Goal: Complete application form: Complete application form

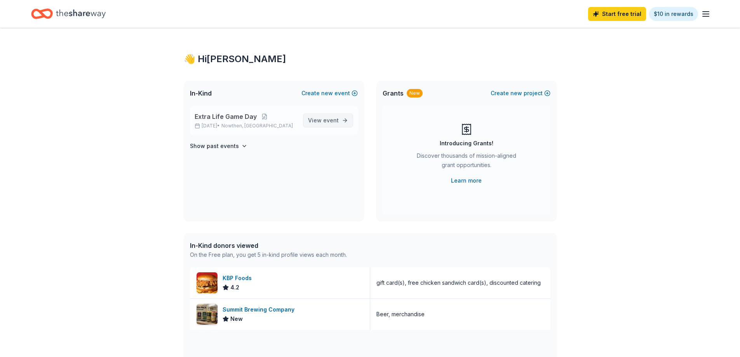
click at [321, 117] on span "View event" at bounding box center [323, 120] width 31 height 9
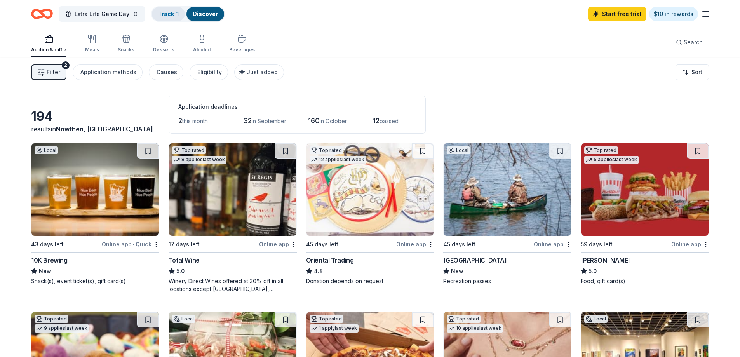
click at [166, 15] on link "Track · 1" at bounding box center [168, 13] width 21 height 7
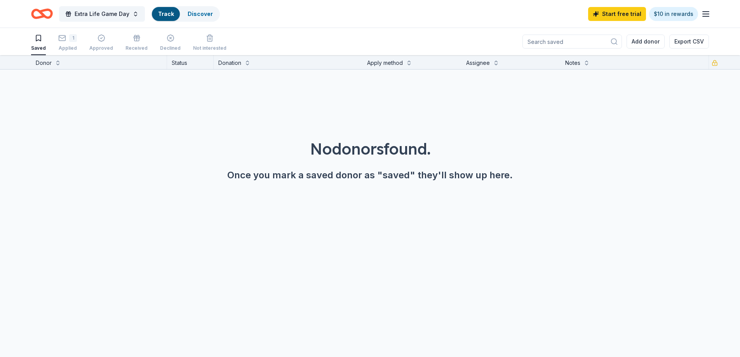
scroll to position [0, 0]
click at [69, 40] on div "1" at bounding box center [73, 38] width 8 height 8
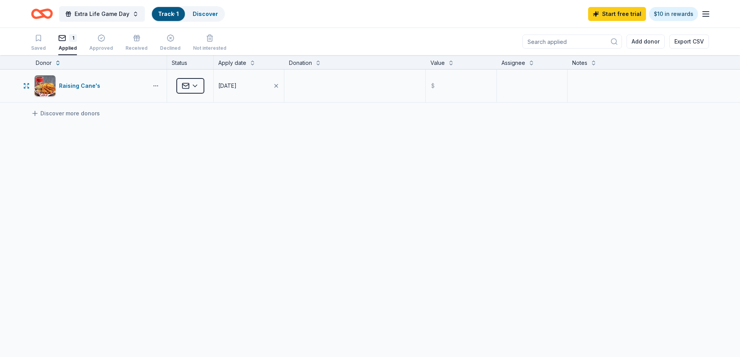
click at [156, 87] on html "Extra Life Game Day Track · 1 Discover Start free trial $10 in rewards Saved 1 …" at bounding box center [370, 178] width 740 height 357
drag, startPoint x: 256, startPoint y: 131, endPoint x: 244, endPoint y: 125, distance: 13.4
click at [254, 132] on html "Extra Life Game Day Track · 1 Discover Start free trial $10 in rewards Saved 1 …" at bounding box center [373, 178] width 746 height 357
click at [201, 82] on html "Extra Life Game Day Track · 1 Discover Start free trial $10 in rewards Saved 1 …" at bounding box center [370, 178] width 740 height 357
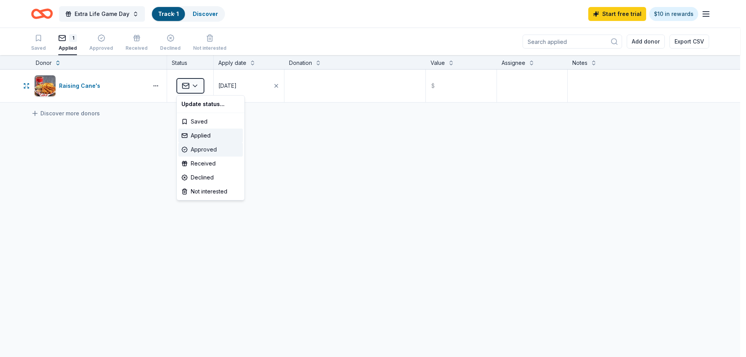
click at [218, 150] on div "Approved" at bounding box center [210, 150] width 64 height 14
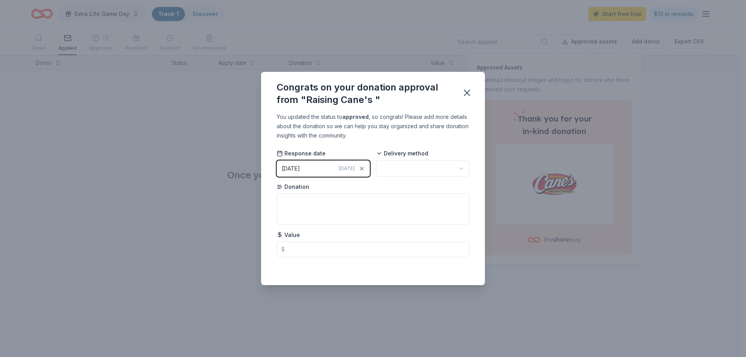
click at [318, 170] on button "[DATE] [DATE]" at bounding box center [323, 168] width 93 height 16
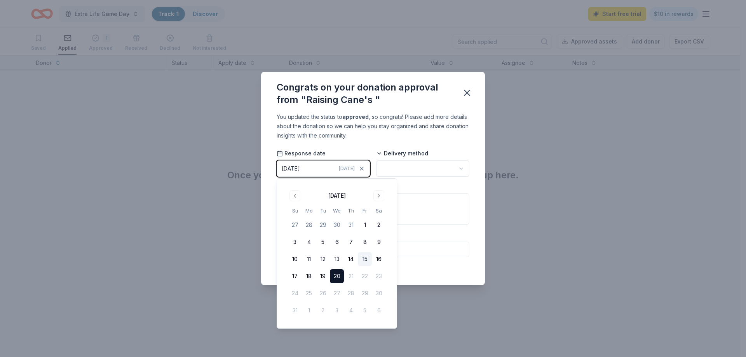
click at [367, 261] on button "15" at bounding box center [365, 259] width 14 height 14
click at [313, 262] on button "11" at bounding box center [309, 259] width 14 height 14
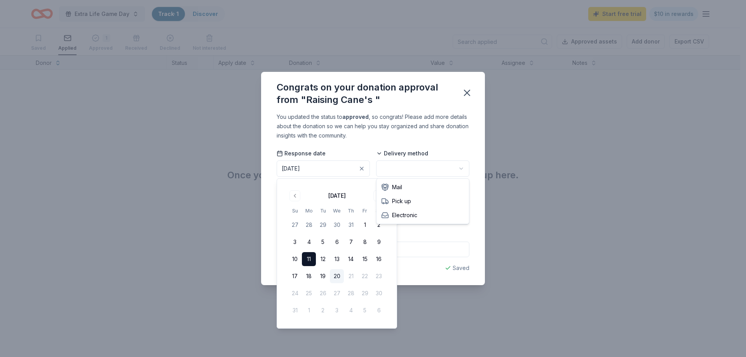
click at [406, 165] on html "Extra Life Game Day Track · 1 Discover Start free trial $10 in rewards Saved Ap…" at bounding box center [373, 178] width 746 height 357
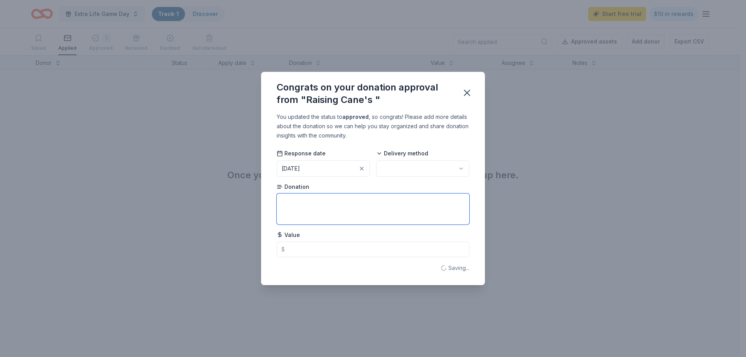
click at [343, 212] on textarea at bounding box center [373, 208] width 193 height 31
type textarea "Basket"
click at [339, 248] on input "text" at bounding box center [373, 250] width 193 height 16
type input "50.00"
click at [470, 89] on icon "button" at bounding box center [466, 92] width 11 height 11
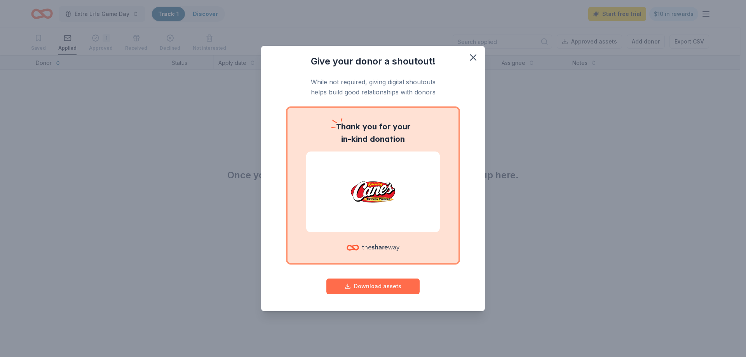
click at [380, 289] on button "Download assets" at bounding box center [372, 287] width 93 height 16
click at [473, 58] on icon "button" at bounding box center [472, 57] width 5 height 5
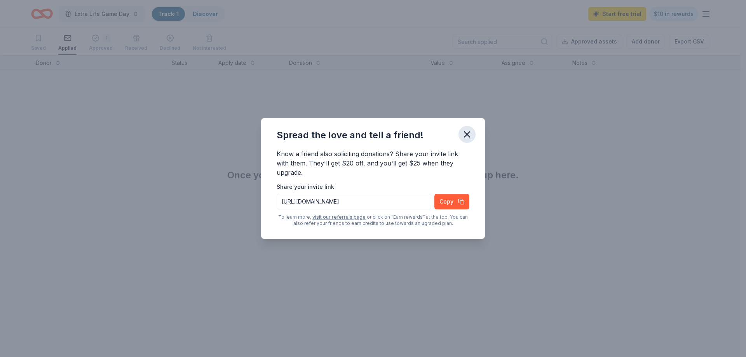
click at [469, 132] on icon "button" at bounding box center [466, 134] width 5 height 5
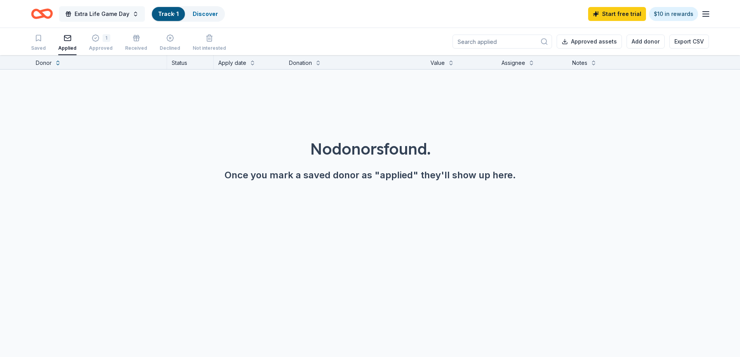
click at [108, 13] on span "Extra Life Game Day" at bounding box center [102, 13] width 55 height 9
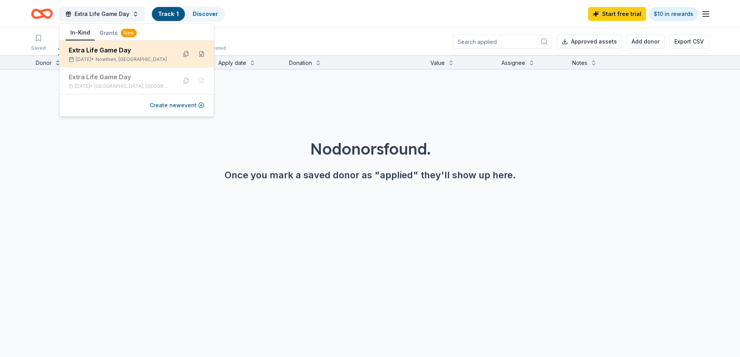
click at [135, 57] on span "Nowthen, [GEOGRAPHIC_DATA]" at bounding box center [131, 59] width 71 height 6
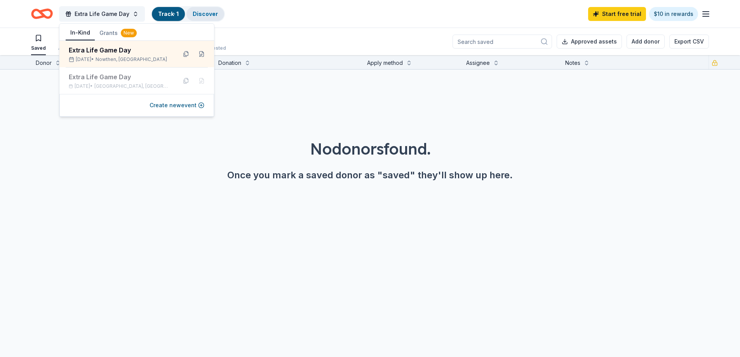
click at [202, 9] on div "Discover" at bounding box center [205, 14] width 38 height 14
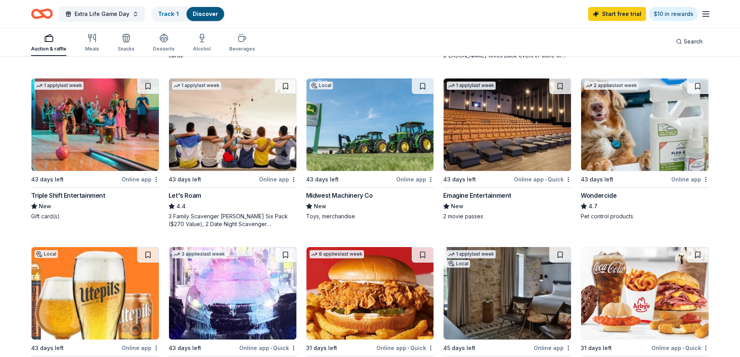
scroll to position [388, 0]
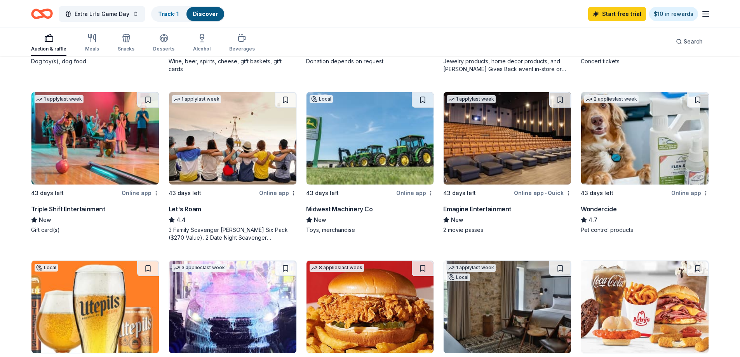
click at [496, 210] on div "Emagine Entertainment" at bounding box center [477, 208] width 68 height 9
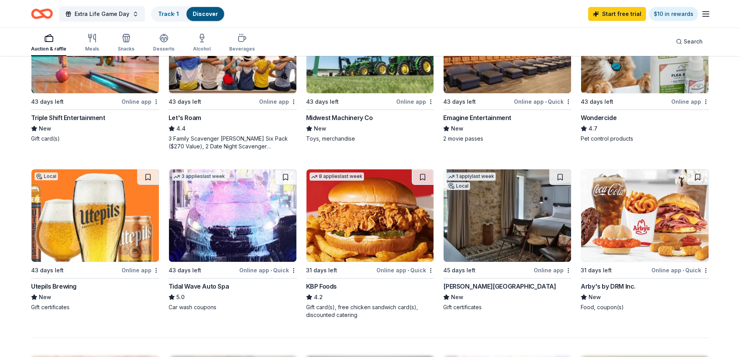
scroll to position [544, 0]
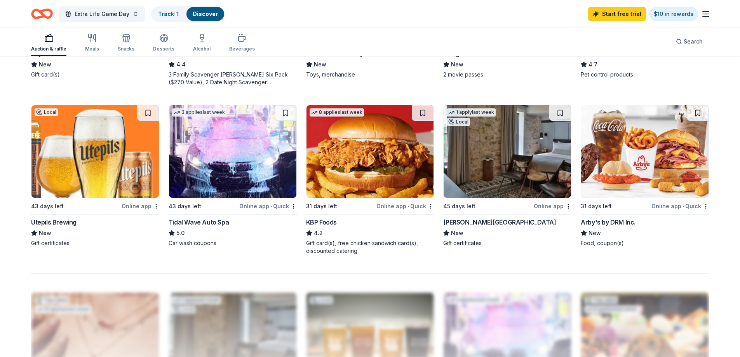
click at [483, 185] on img at bounding box center [507, 151] width 127 height 92
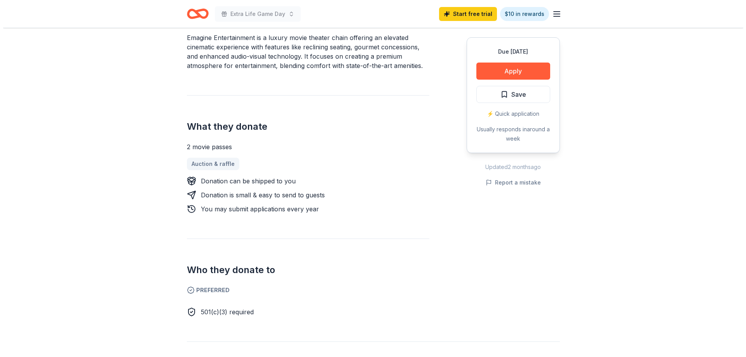
scroll to position [272, 0]
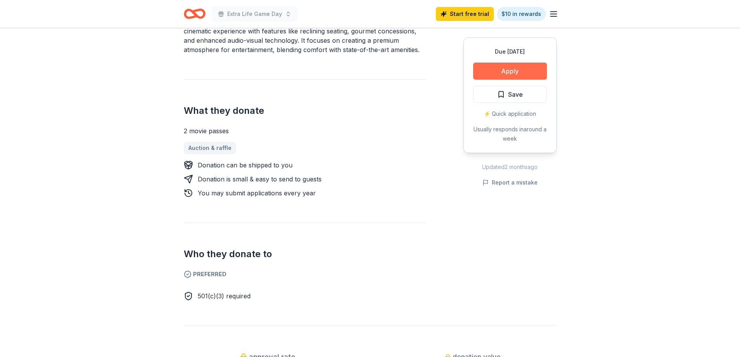
click at [515, 72] on button "Apply" at bounding box center [510, 71] width 74 height 17
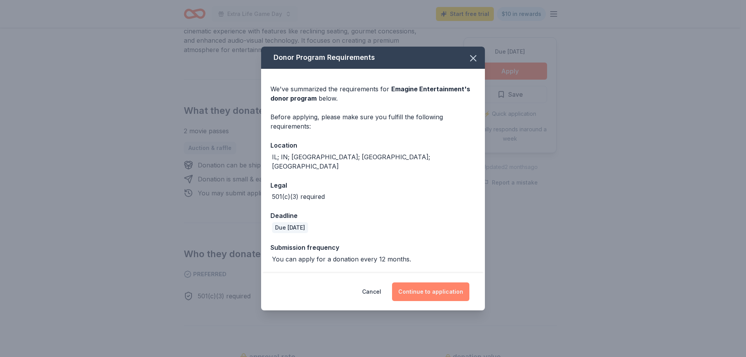
click at [421, 290] on button "Continue to application" at bounding box center [430, 291] width 77 height 19
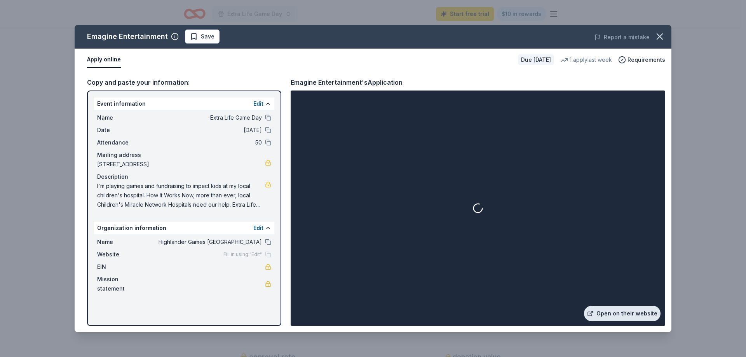
click at [615, 310] on link "Open on their website" at bounding box center [622, 314] width 77 height 16
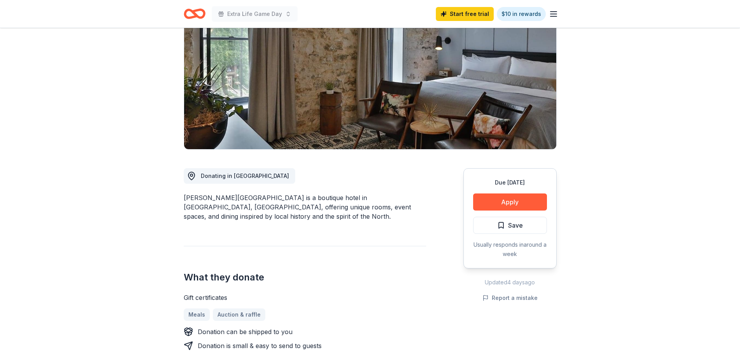
scroll to position [117, 0]
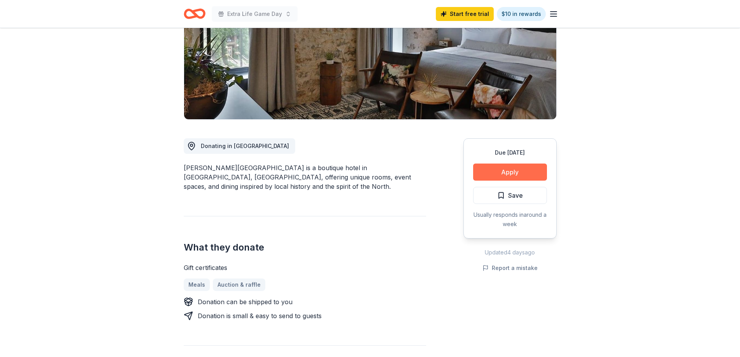
click at [505, 172] on button "Apply" at bounding box center [510, 172] width 74 height 17
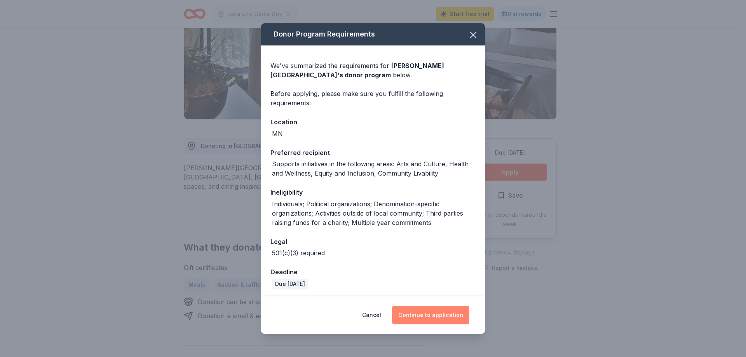
click at [423, 314] on button "Continue to application" at bounding box center [430, 315] width 77 height 19
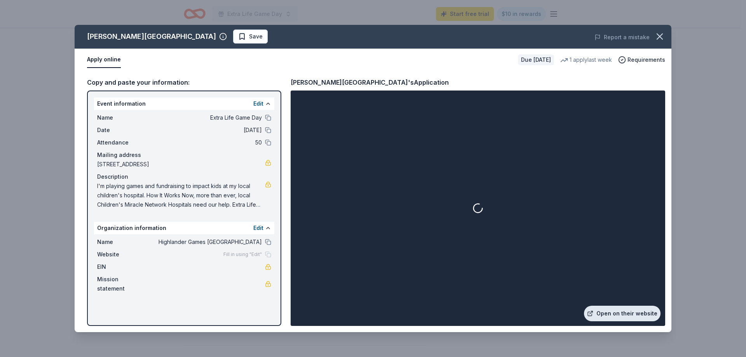
click at [603, 312] on link "Open on their website" at bounding box center [622, 314] width 77 height 16
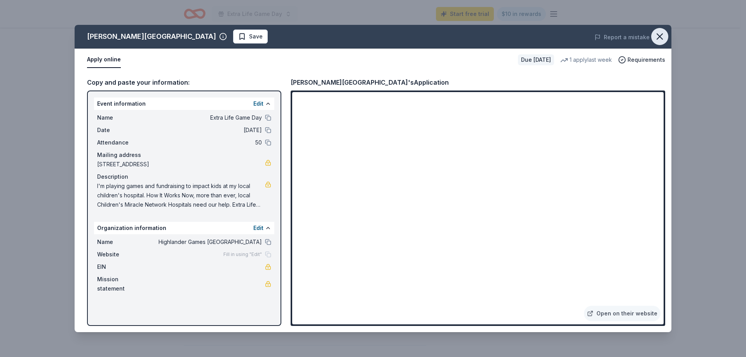
click at [658, 31] on icon "button" at bounding box center [659, 36] width 11 height 11
